Goal: Task Accomplishment & Management: Use online tool/utility

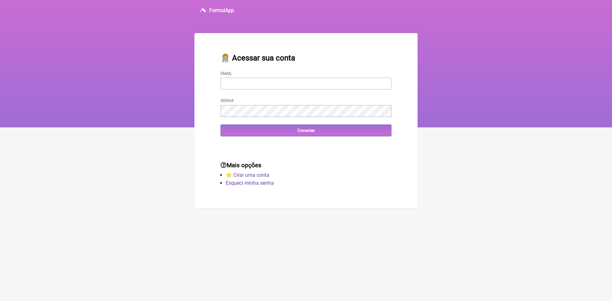
click at [277, 81] on input "Email" at bounding box center [305, 84] width 171 height 12
click at [277, 82] on input "Email" at bounding box center [305, 84] width 171 height 12
type input "VINI_PASCHOAL@YAHOO.COM.BR"
click at [299, 130] on input "Conectar" at bounding box center [305, 131] width 171 height 12
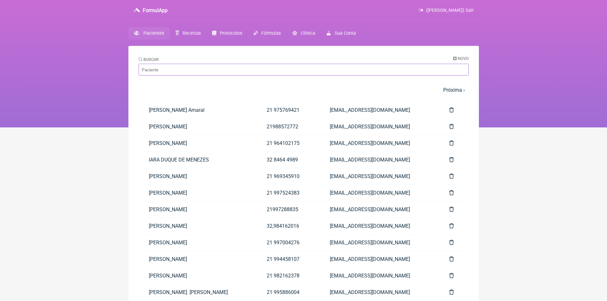
click at [181, 70] on input "Buscar" at bounding box center [304, 70] width 330 height 12
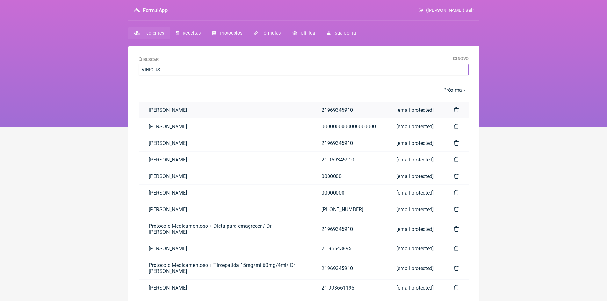
type input "VINICIUS"
click at [200, 109] on link "[PERSON_NAME]" at bounding box center [225, 110] width 173 height 16
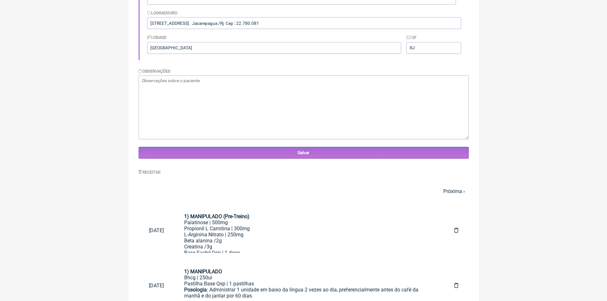
scroll to position [191, 0]
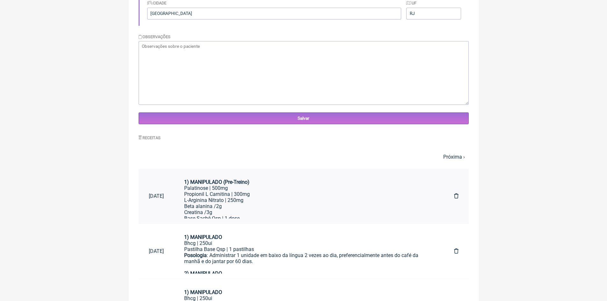
click at [210, 191] on div "Propionil L Carnitina | 300mg" at bounding box center [308, 194] width 249 height 6
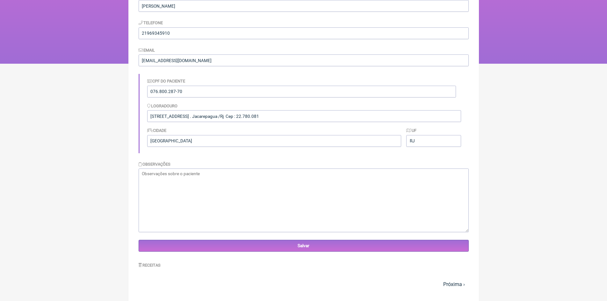
scroll to position [0, 0]
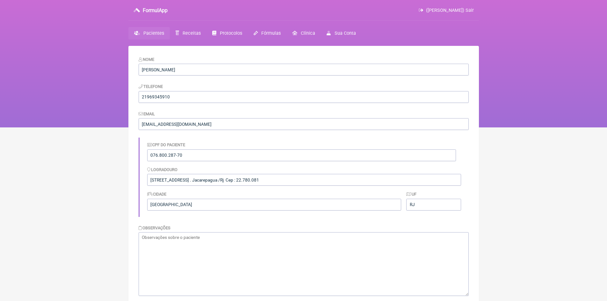
click at [470, 9] on span "(VINICIUS VIEIRA PASCHOAL) Sair" at bounding box center [450, 10] width 48 height 5
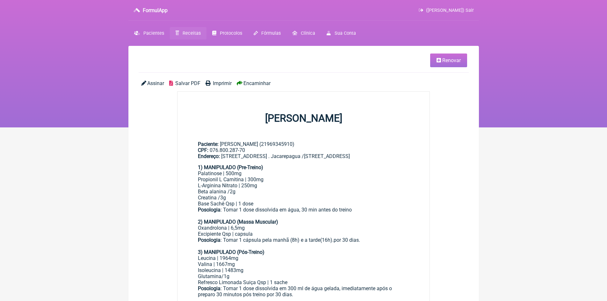
click at [444, 62] on span "Renovar" at bounding box center [451, 60] width 18 height 6
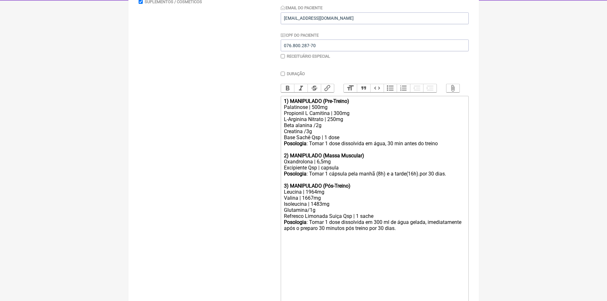
scroll to position [127, 0]
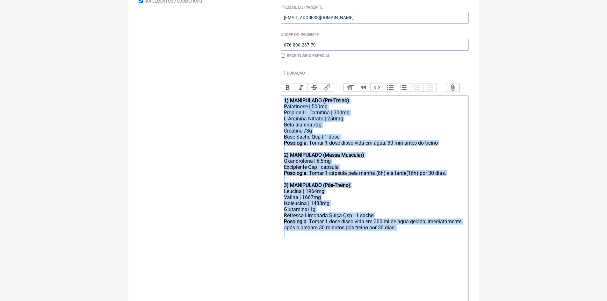
drag, startPoint x: 284, startPoint y: 103, endPoint x: 438, endPoint y: 243, distance: 207.5
click at [438, 243] on trix-editor "1) MANIPULADO (Pre-Treino) Palatinose | 500mg Propionil L Carnitina | 300mg L-A…" at bounding box center [375, 224] width 188 height 259
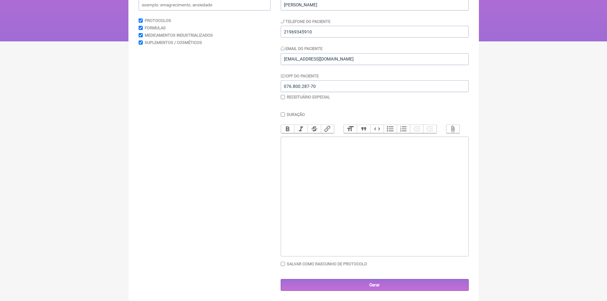
click at [331, 170] on div at bounding box center [374, 172] width 181 height 6
paste trix-editor "<div><br></div><div><br></div><div><br></div><div><br></div><div><br></div><h1>…"
type trix-editor "<div><br></div><div><br></div><div><br></div><div><br></div><div><br></div><h1>…"
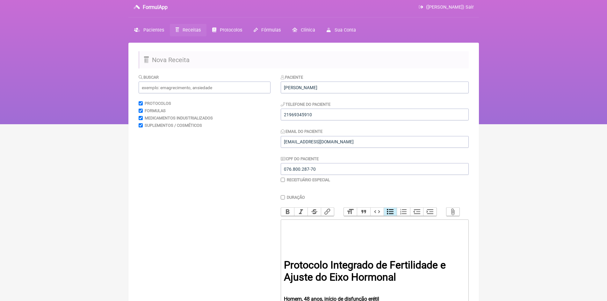
scroll to position [0, 0]
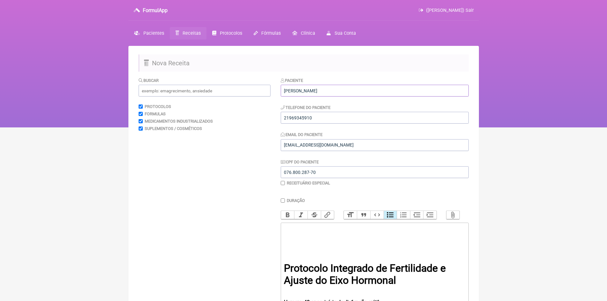
drag, startPoint x: 334, startPoint y: 92, endPoint x: 278, endPoint y: 92, distance: 56.4
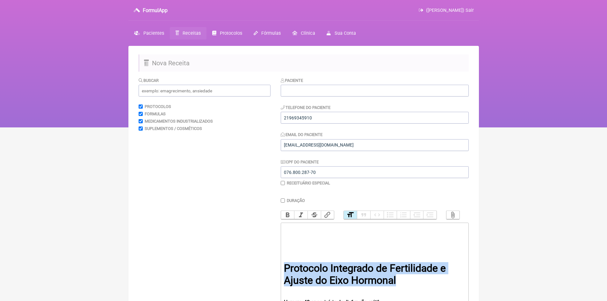
drag, startPoint x: 283, startPoint y: 273, endPoint x: 408, endPoint y: 287, distance: 126.2
copy h1 "Protocolo Integrado de Fertilidade e Ajuste do Eixo Hormonal"
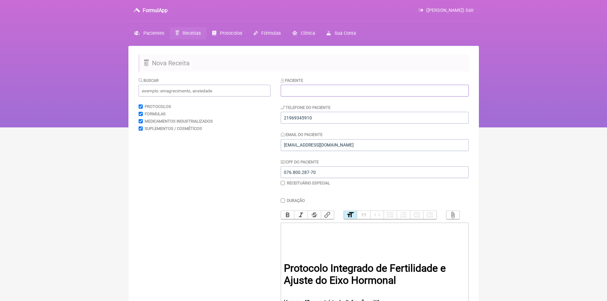
click at [296, 90] on input "text" at bounding box center [375, 91] width 188 height 12
paste input "Protocolo Integrado de Fertilidade e Ajuste do Eixo Hormonal"
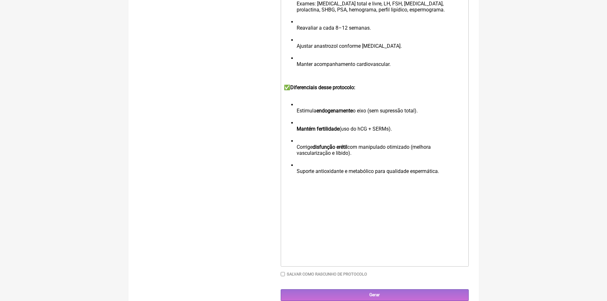
scroll to position [855, 0]
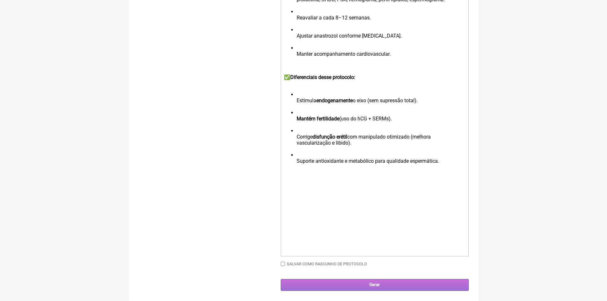
type input "Protocolo Integrado de Fertilidade e Ajuste do Eixo Hormonal"
click at [382, 286] on input "Gerar" at bounding box center [375, 285] width 188 height 12
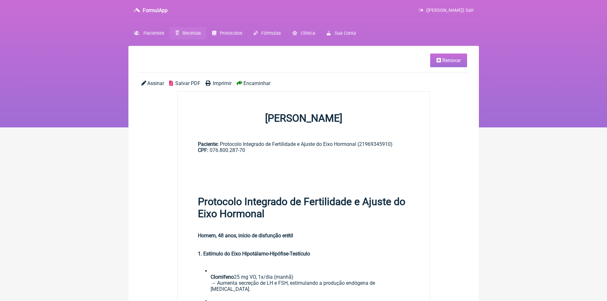
click at [223, 83] on span "Imprimir" at bounding box center [222, 83] width 19 height 6
drag, startPoint x: 470, startPoint y: 10, endPoint x: 333, endPoint y: 33, distance: 138.8
click at [470, 10] on span "([PERSON_NAME]) Sair" at bounding box center [450, 10] width 48 height 5
